Goal: Transaction & Acquisition: Purchase product/service

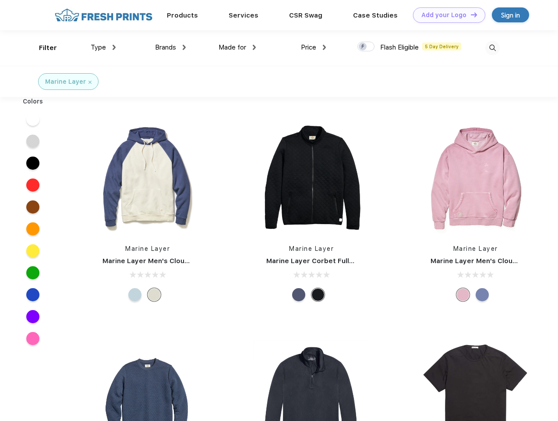
scroll to position [0, 0]
click at [446, 15] on link "Add your Logo Design Tool" at bounding box center [449, 14] width 72 height 15
click at [0, 0] on div "Design Tool" at bounding box center [0, 0] width 0 height 0
click at [470, 14] on link "Add your Logo Design Tool" at bounding box center [449, 14] width 72 height 15
click at [42, 48] on div "Filter" at bounding box center [48, 48] width 18 height 10
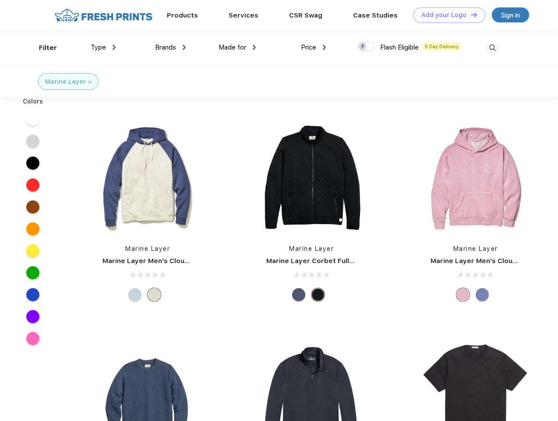
click at [103, 47] on span "Type" at bounding box center [98, 47] width 15 height 8
click at [171, 47] on span "Brands" at bounding box center [165, 47] width 21 height 8
click at [238, 47] on span "Made for" at bounding box center [233, 47] width 28 height 8
click at [314, 47] on span "Price" at bounding box center [308, 47] width 15 height 8
click at [366, 47] on div at bounding box center [366, 47] width 17 height 10
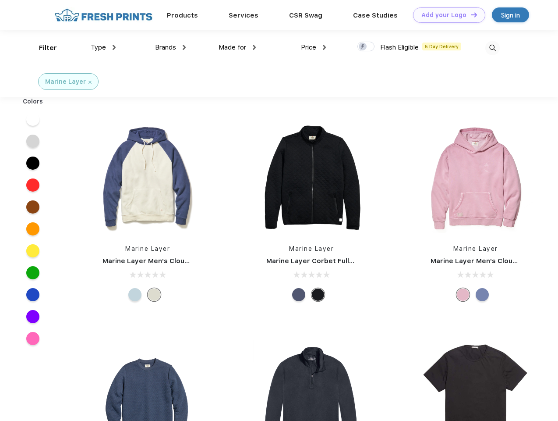
click at [363, 47] on input "checkbox" at bounding box center [361, 44] width 6 height 6
click at [493, 48] on img at bounding box center [493, 48] width 14 height 14
